Goal: Transaction & Acquisition: Purchase product/service

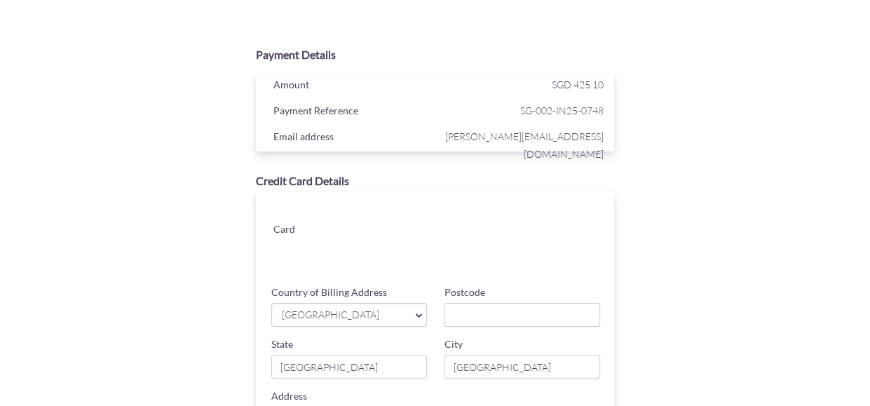
click at [677, 310] on div "Payment Details Amount SGD 425.10 Payment Reference SG-002-IN25-0748 Email addr…" at bounding box center [434, 298] width 683 height 516
click at [506, 307] on input "Postcode" at bounding box center [522, 315] width 156 height 24
type input "439431"
type input "[STREET_ADDRESS]"
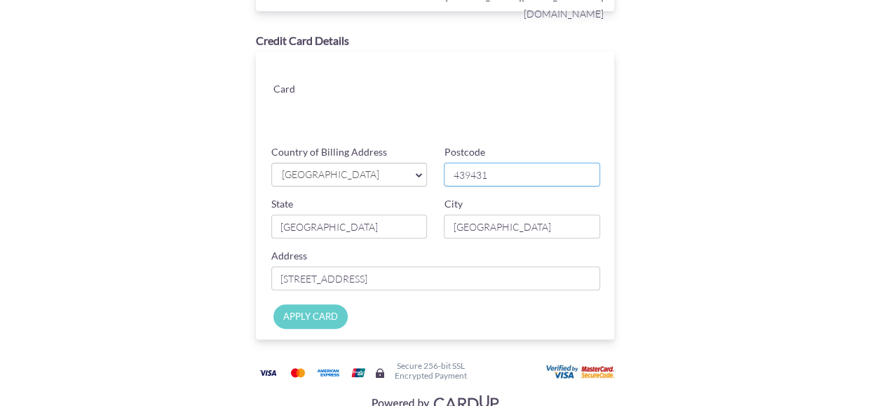
scroll to position [184, 0]
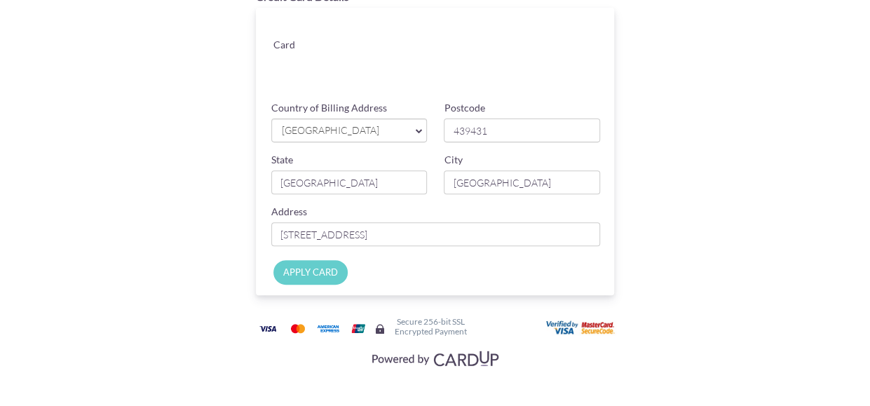
click at [310, 277] on input "APPLY CARD" at bounding box center [310, 272] width 74 height 25
type input "Applying..."
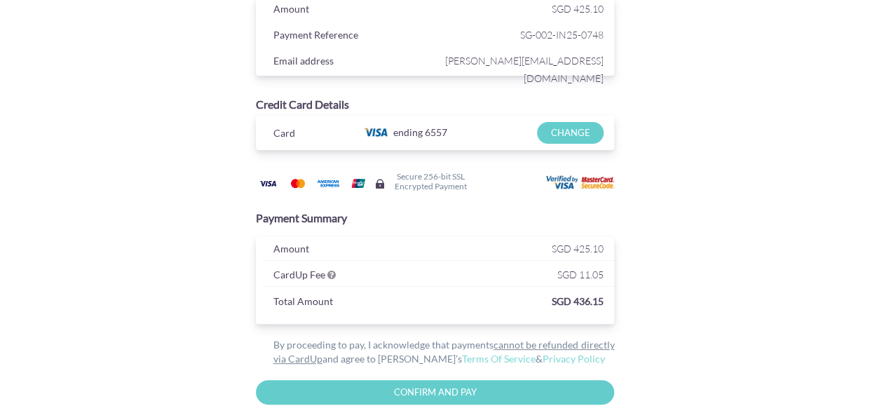
scroll to position [0, 0]
